Goal: Obtain resource: Obtain resource

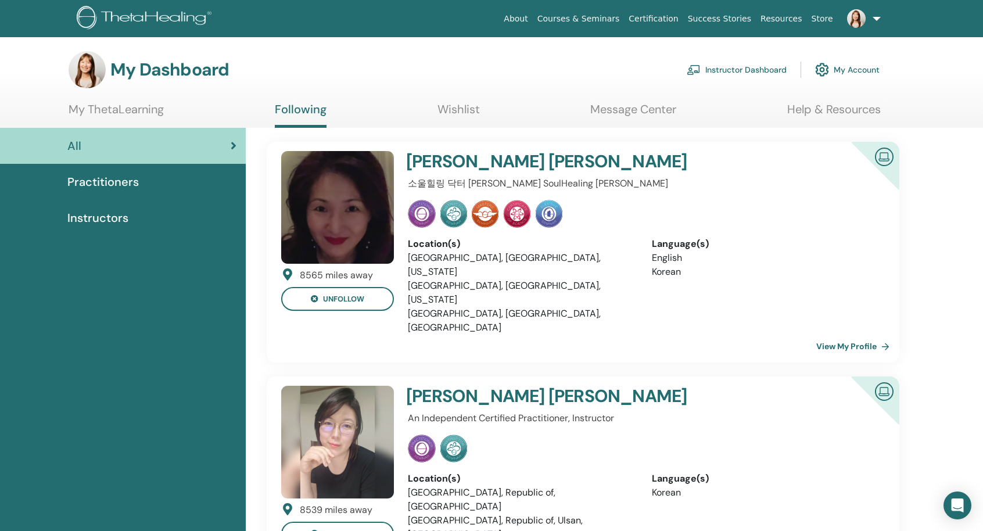
click at [760, 70] on link "Instructor Dashboard" at bounding box center [737, 70] width 100 height 26
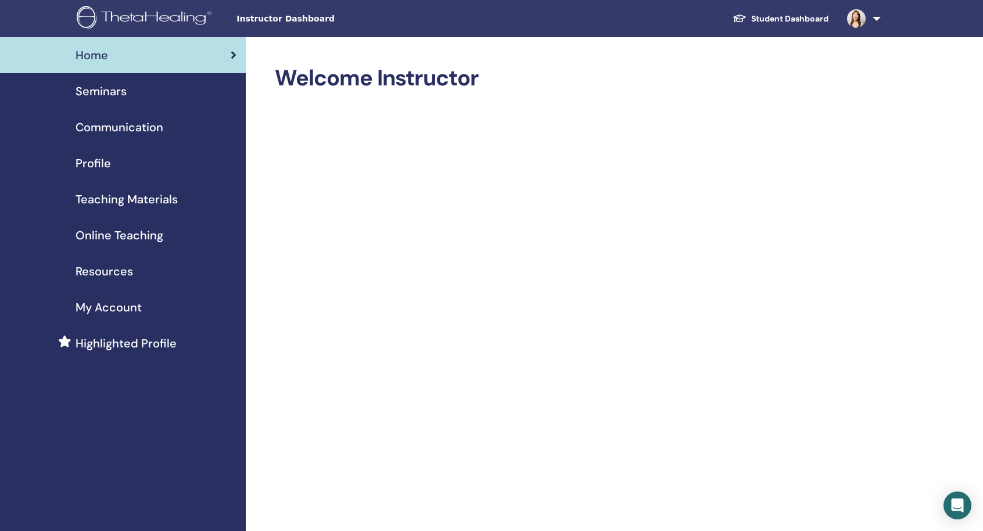
click at [109, 202] on span "Teaching Materials" at bounding box center [127, 199] width 102 height 17
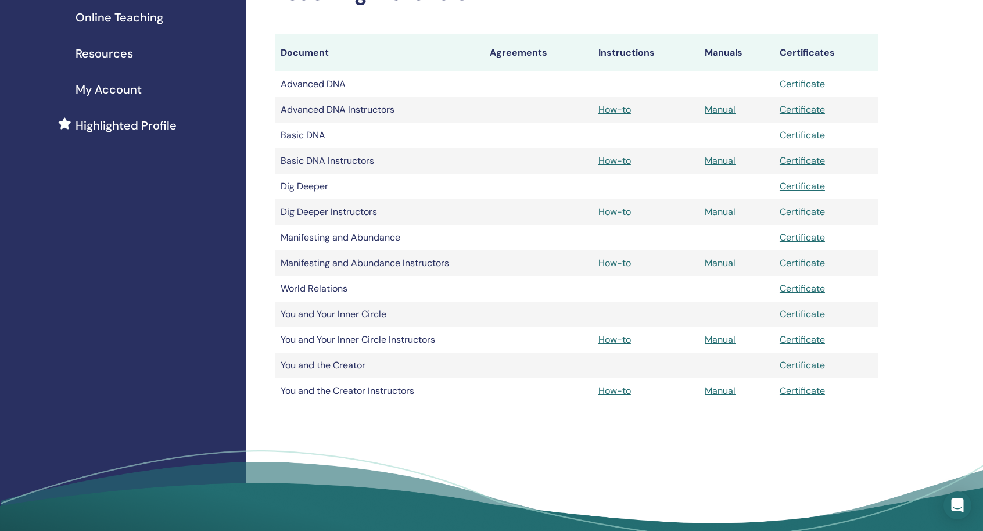
scroll to position [232, 0]
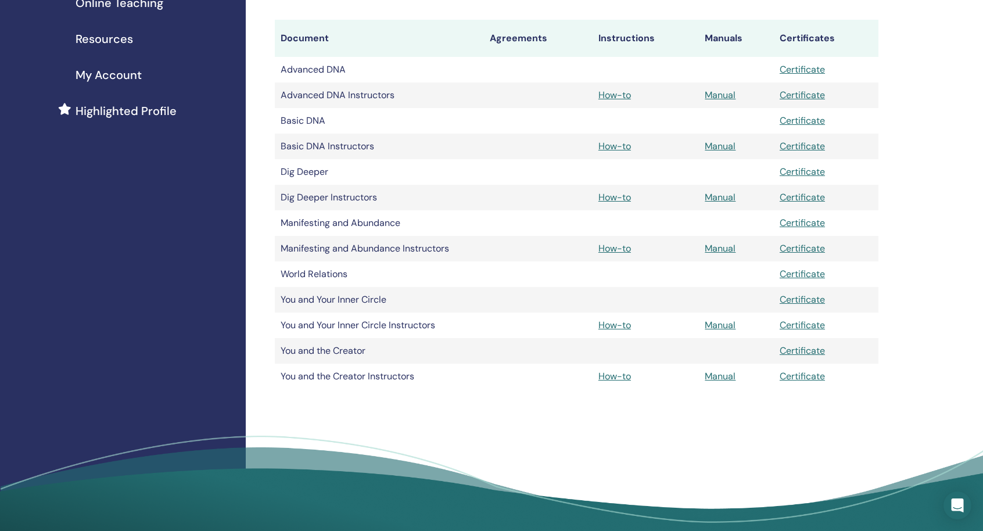
click at [327, 73] on td "Advanced DNA" at bounding box center [379, 70] width 209 height 26
click at [393, 83] on td "Advanced DNA Instructors" at bounding box center [379, 96] width 209 height 26
click at [707, 95] on link "Manual" at bounding box center [720, 95] width 31 height 12
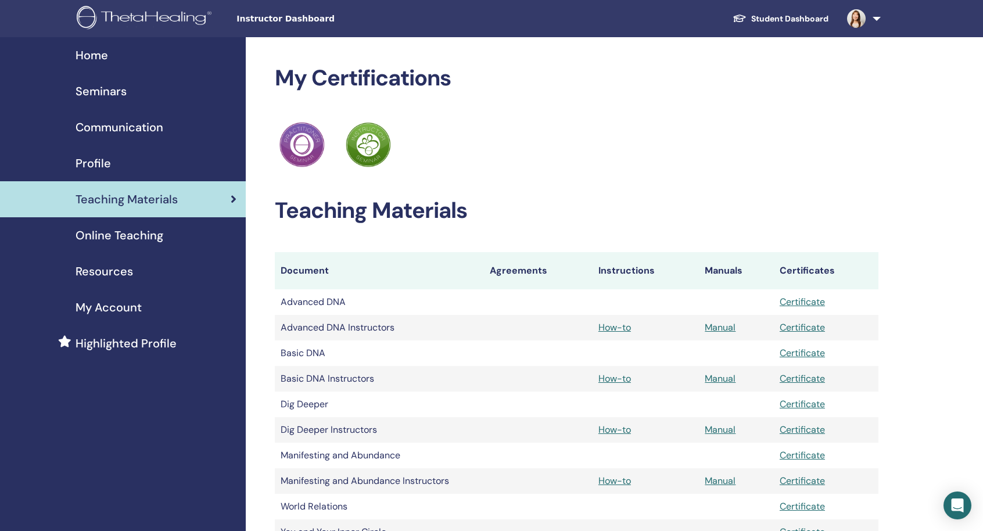
scroll to position [232, 0]
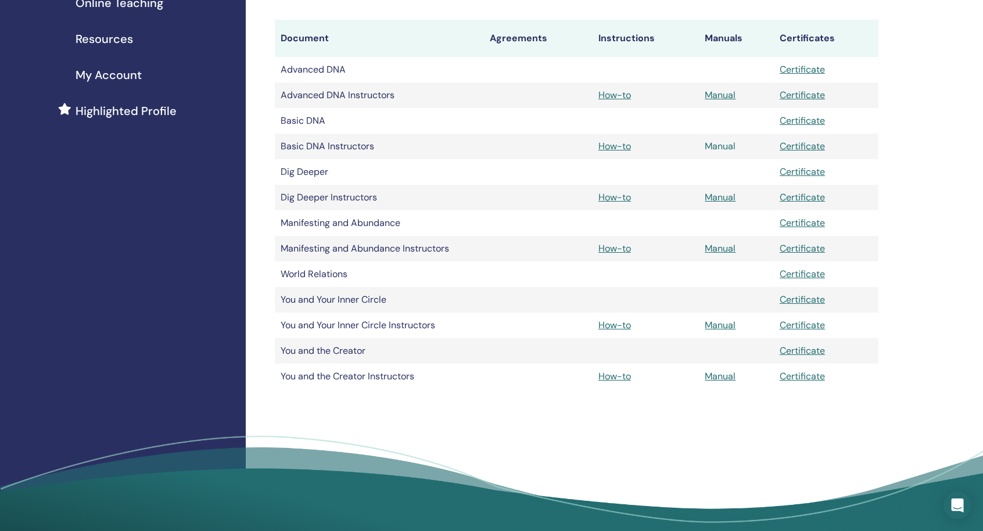
click at [706, 146] on link "Manual" at bounding box center [720, 146] width 31 height 12
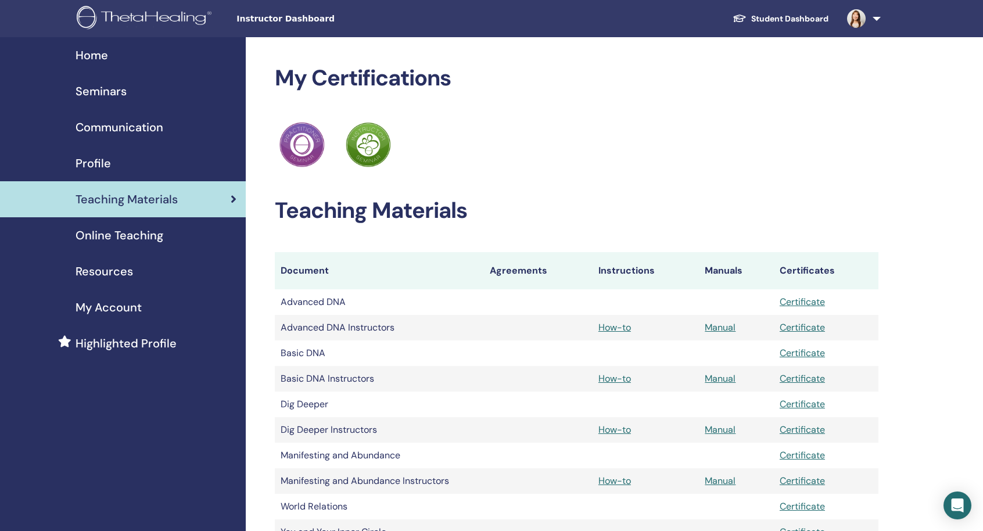
scroll to position [232, 0]
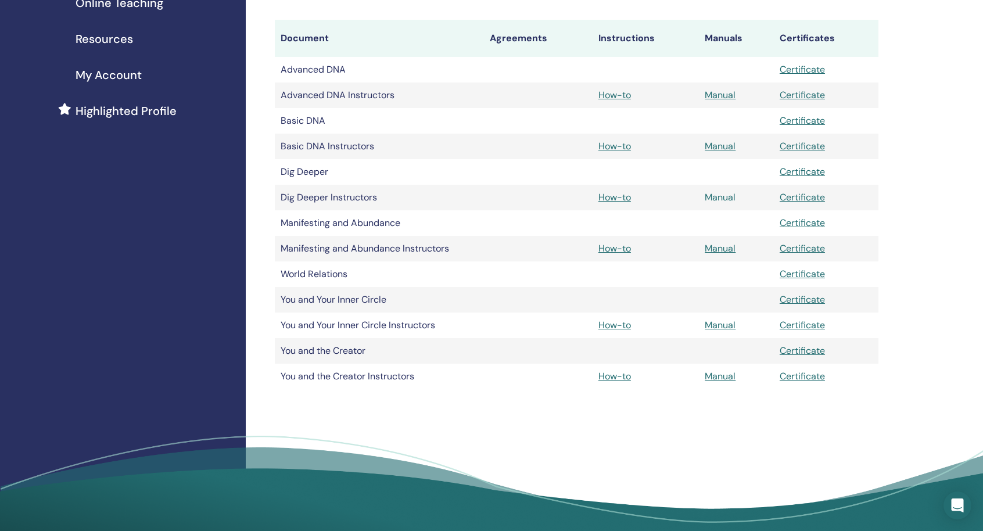
click at [727, 203] on link "Manual" at bounding box center [720, 197] width 31 height 12
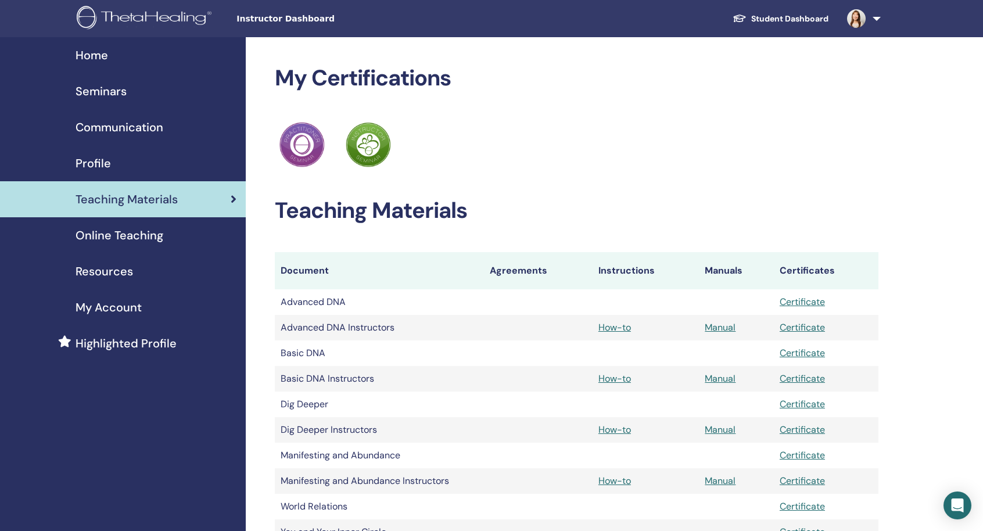
scroll to position [232, 0]
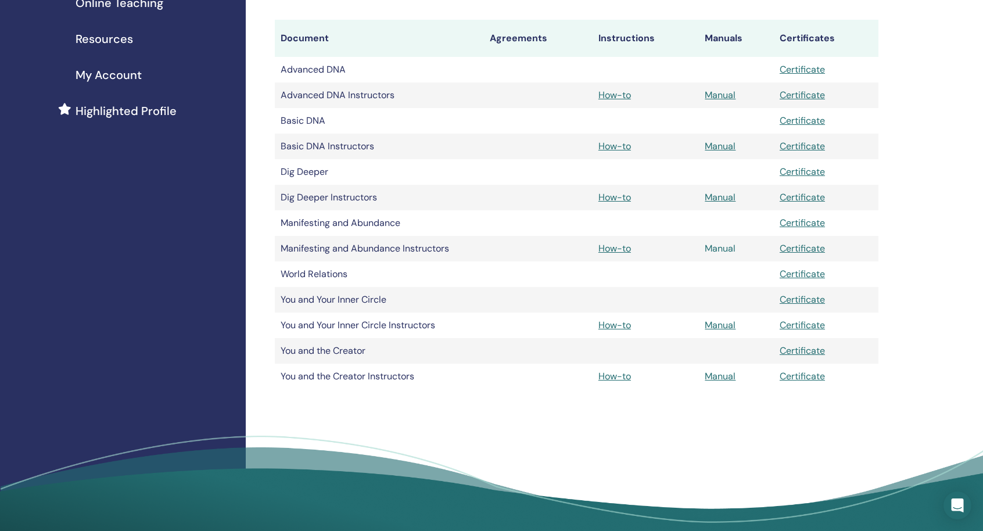
click at [712, 248] on link "Manual" at bounding box center [720, 248] width 31 height 12
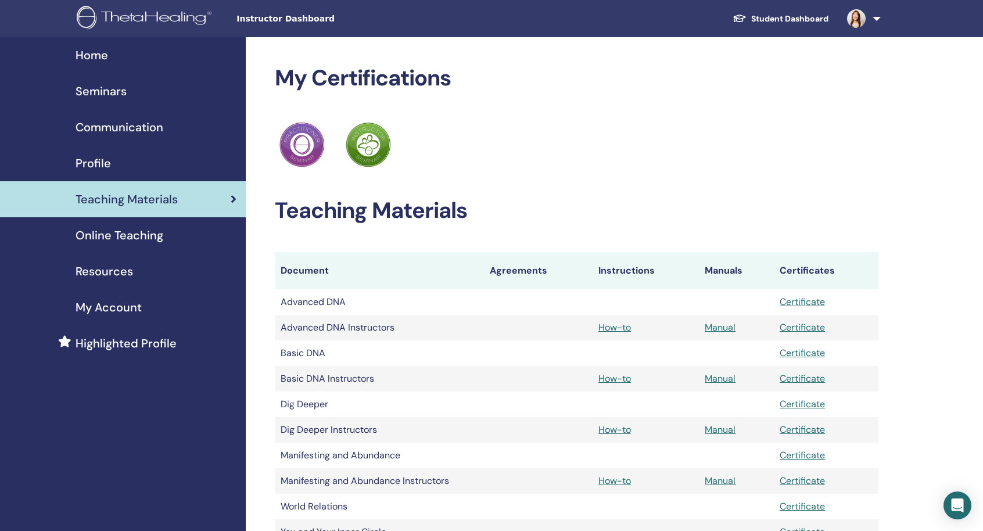
scroll to position [232, 0]
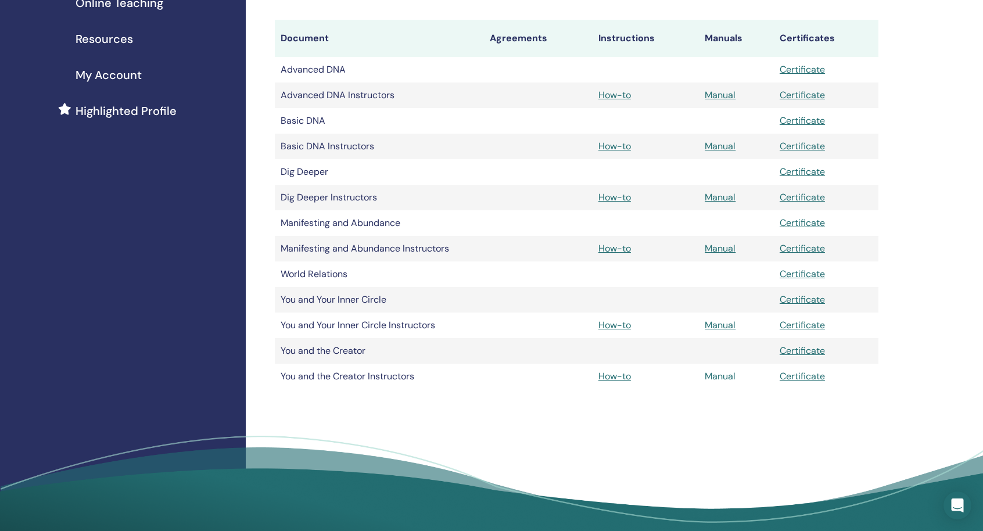
click at [718, 379] on link "Manual" at bounding box center [720, 376] width 31 height 12
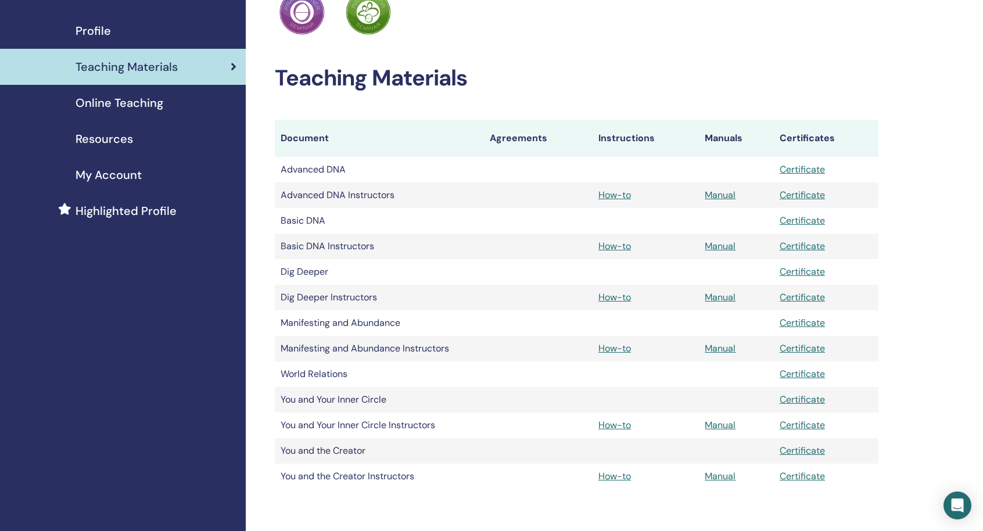
scroll to position [115, 0]
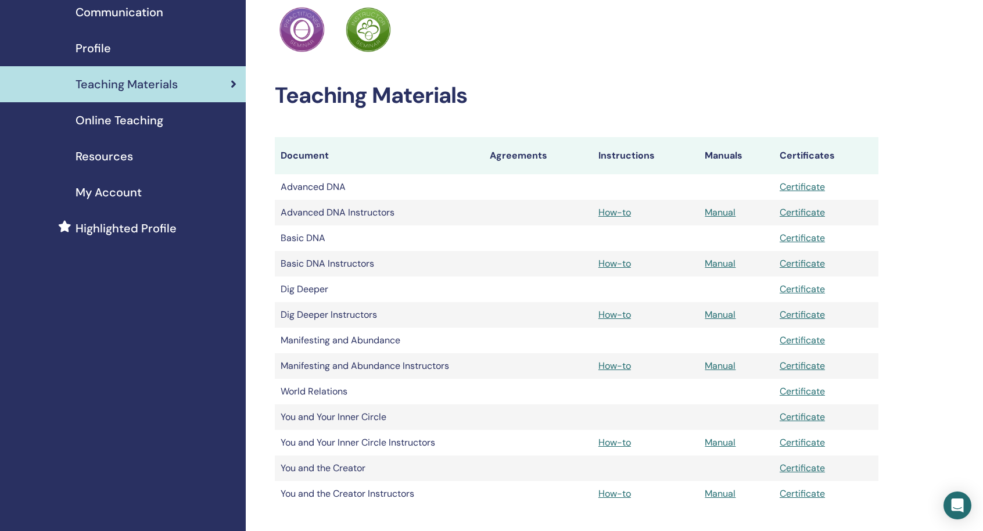
click at [516, 187] on tr "Advanced DNA Certificate" at bounding box center [577, 187] width 604 height 26
click at [523, 212] on tr "Advanced DNA Instructors How-to Manual Certificate" at bounding box center [577, 213] width 604 height 26
click at [75, 117] on div "Online Teaching" at bounding box center [122, 120] width 227 height 17
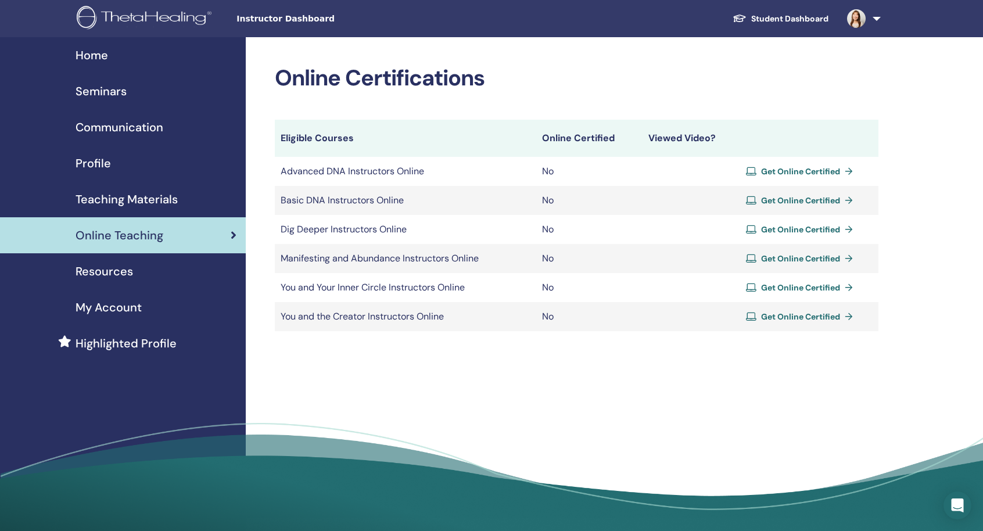
click at [135, 202] on span "Teaching Materials" at bounding box center [127, 199] width 102 height 17
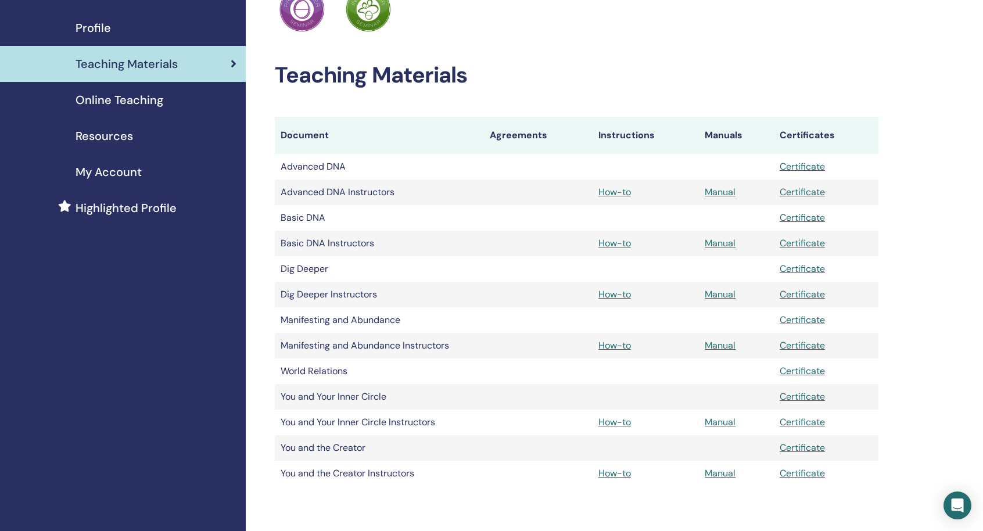
scroll to position [116, 0]
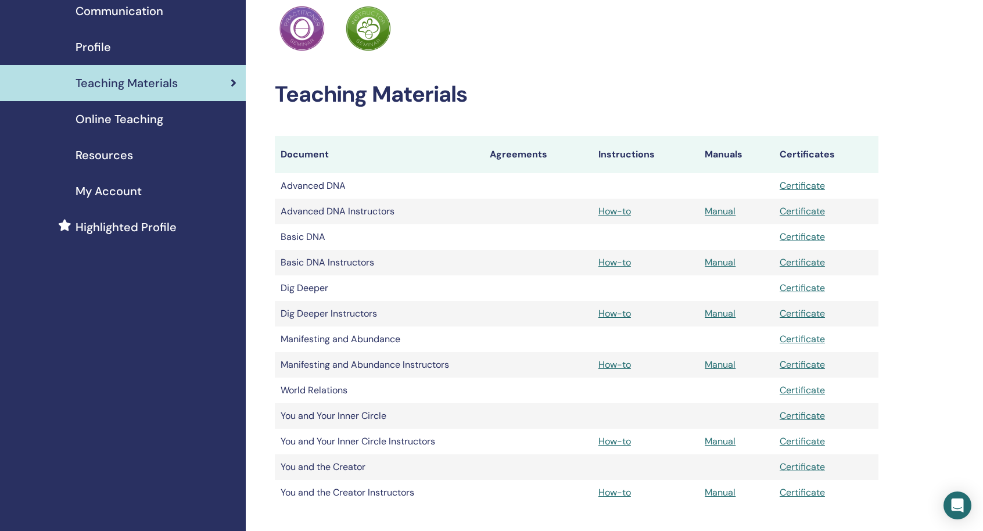
click at [100, 230] on span "Highlighted Profile" at bounding box center [126, 226] width 101 height 17
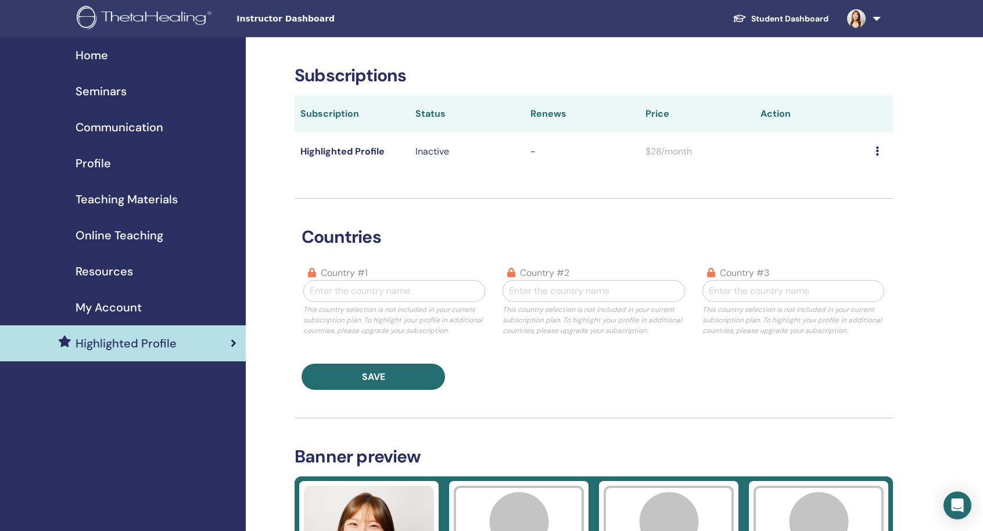
click at [87, 204] on span "Teaching Materials" at bounding box center [127, 199] width 102 height 17
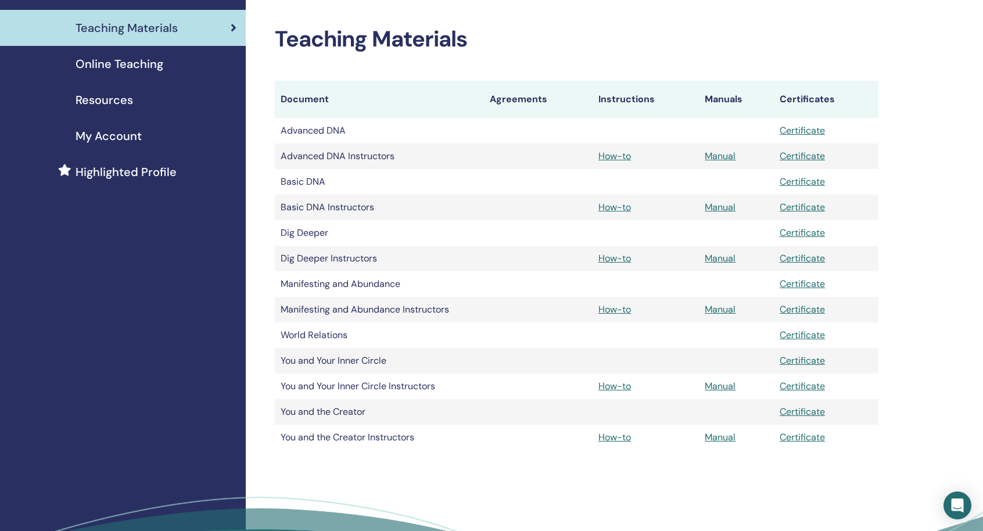
scroll to position [174, 0]
